Goal: Transaction & Acquisition: Purchase product/service

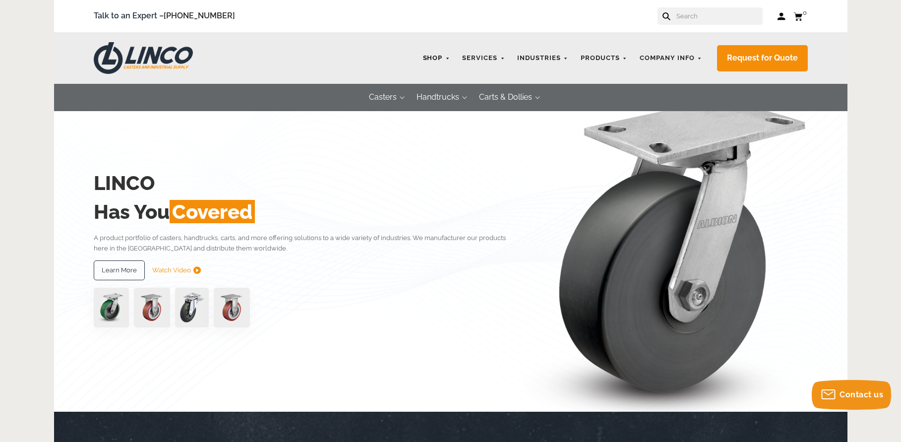
click at [445, 57] on link "Shop" at bounding box center [436, 58] width 37 height 19
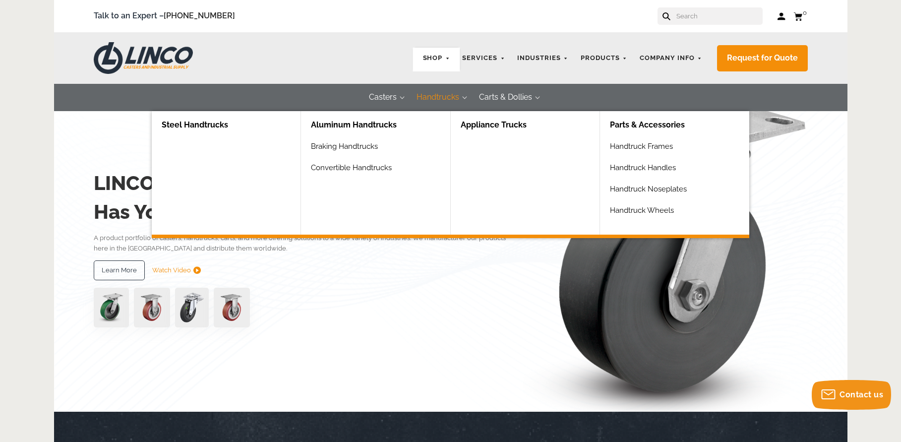
click at [378, 124] on link "Aluminum Handtrucks" at bounding box center [380, 125] width 139 height 28
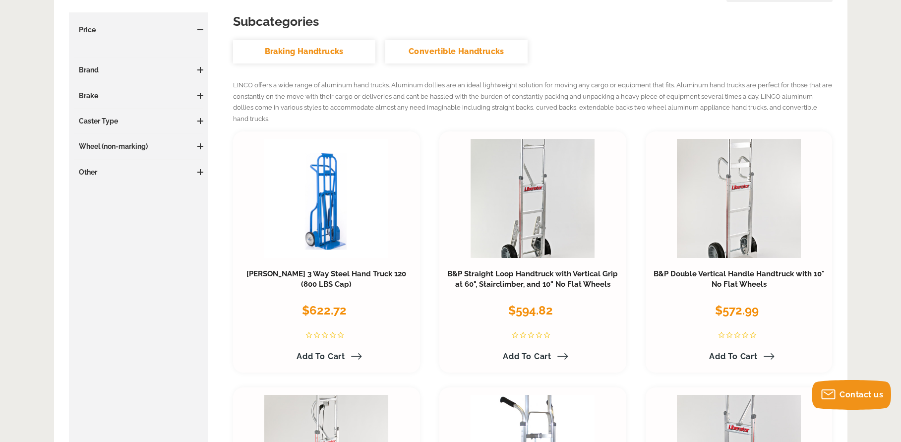
scroll to position [181, 0]
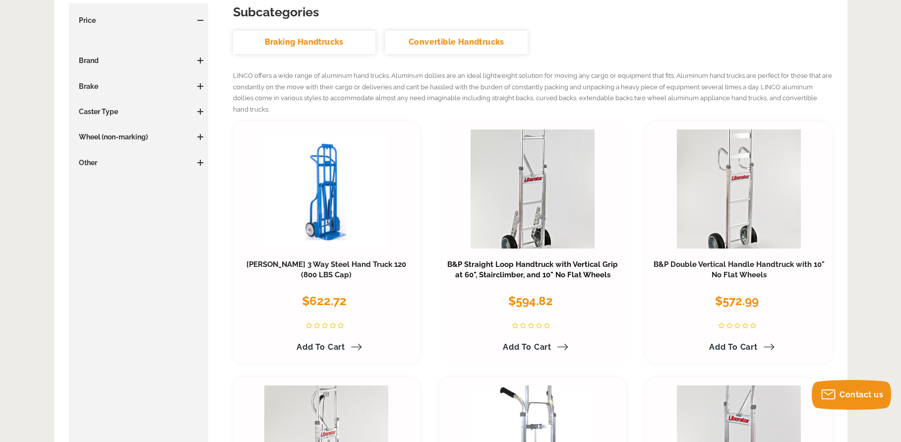
click at [531, 264] on link "B&P Straight Loop Handtruck with Vertical Grip at 60", Stairclimber, and 10" No…" at bounding box center [532, 270] width 171 height 20
